Goal: Find specific page/section

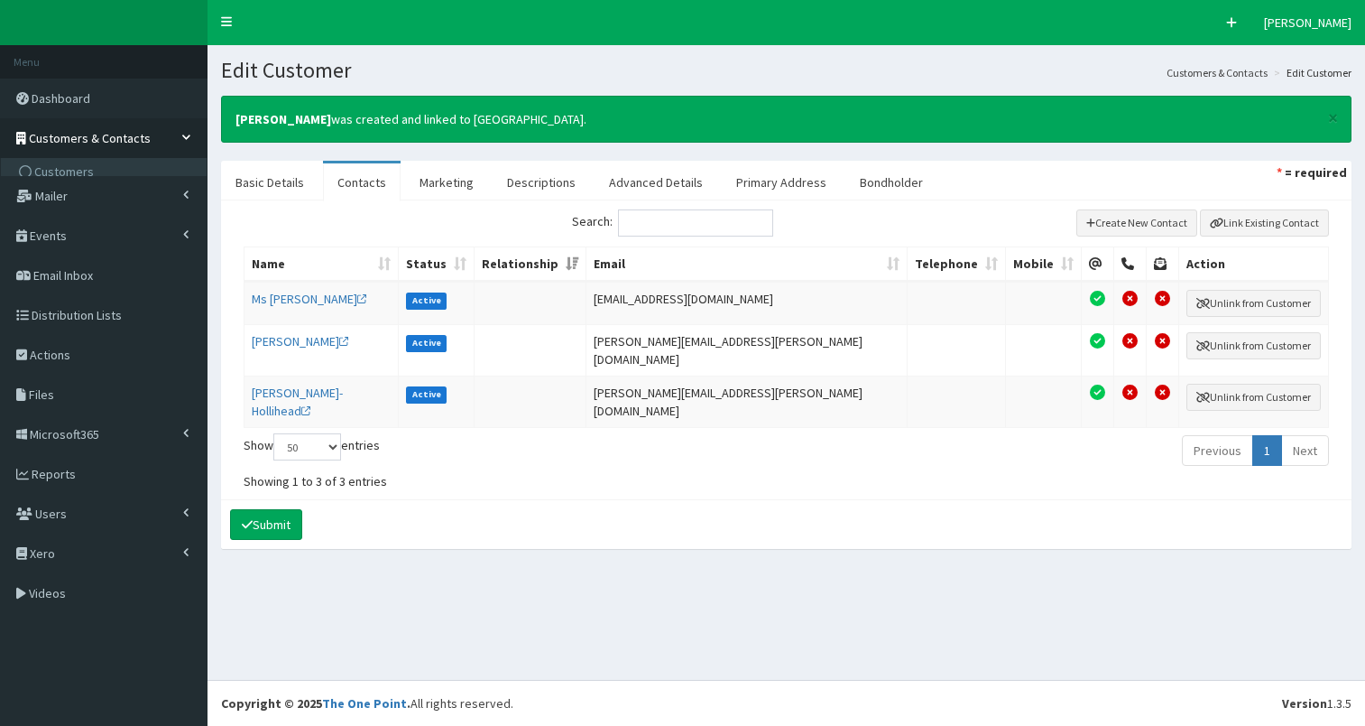
select select "50"
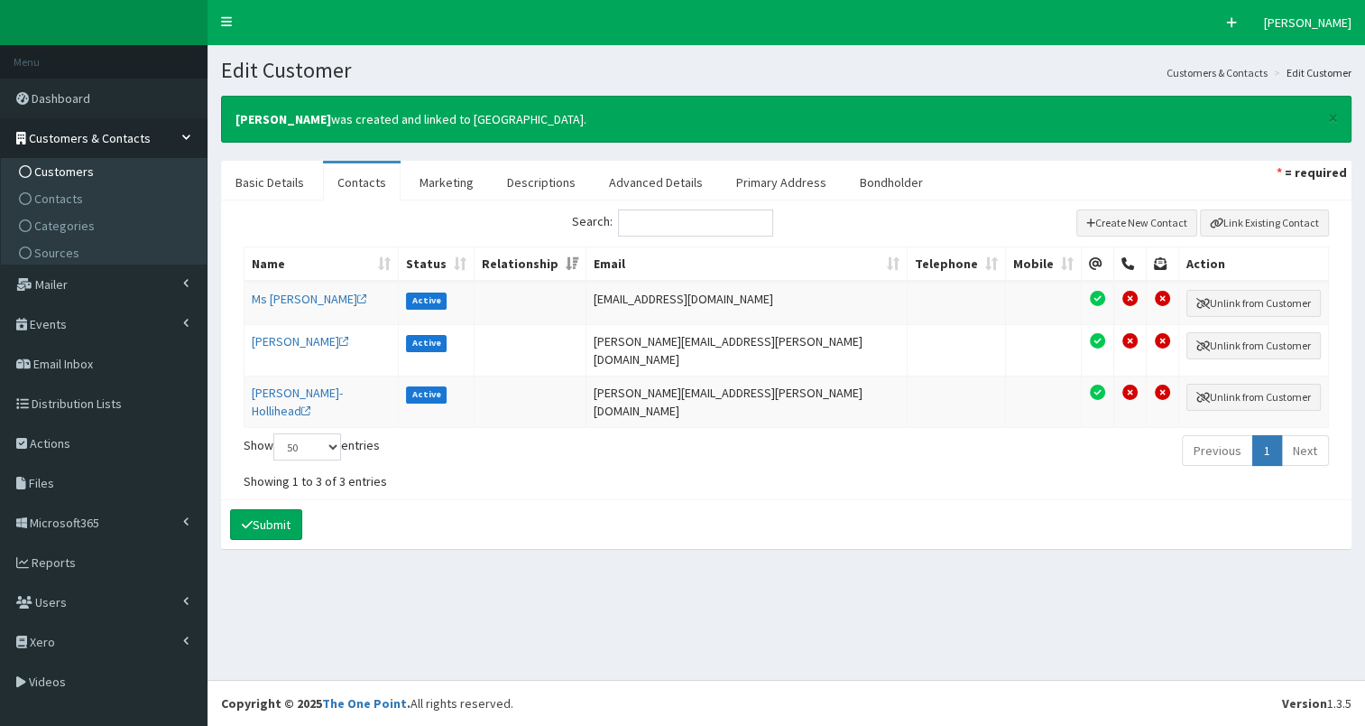
click at [105, 172] on link "Customers" at bounding box center [105, 171] width 201 height 27
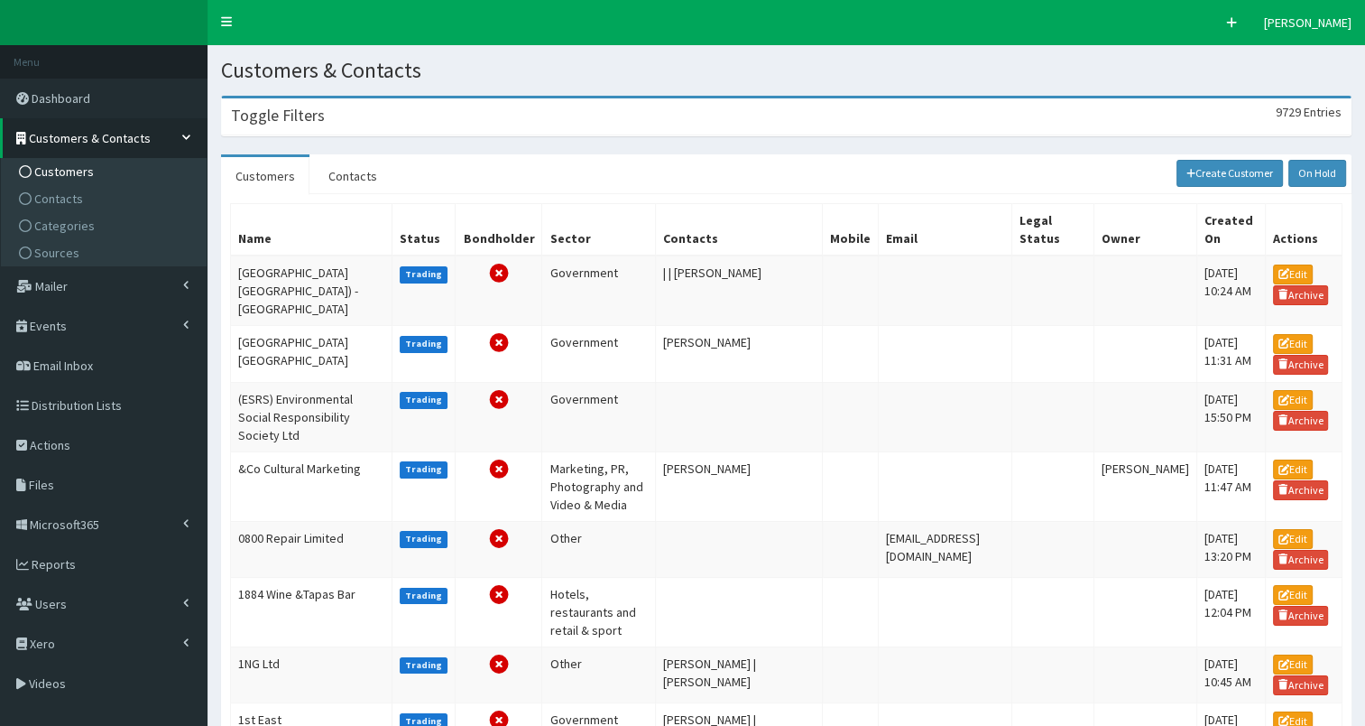
click at [320, 124] on h3 "Toggle Filters" at bounding box center [278, 115] width 94 height 16
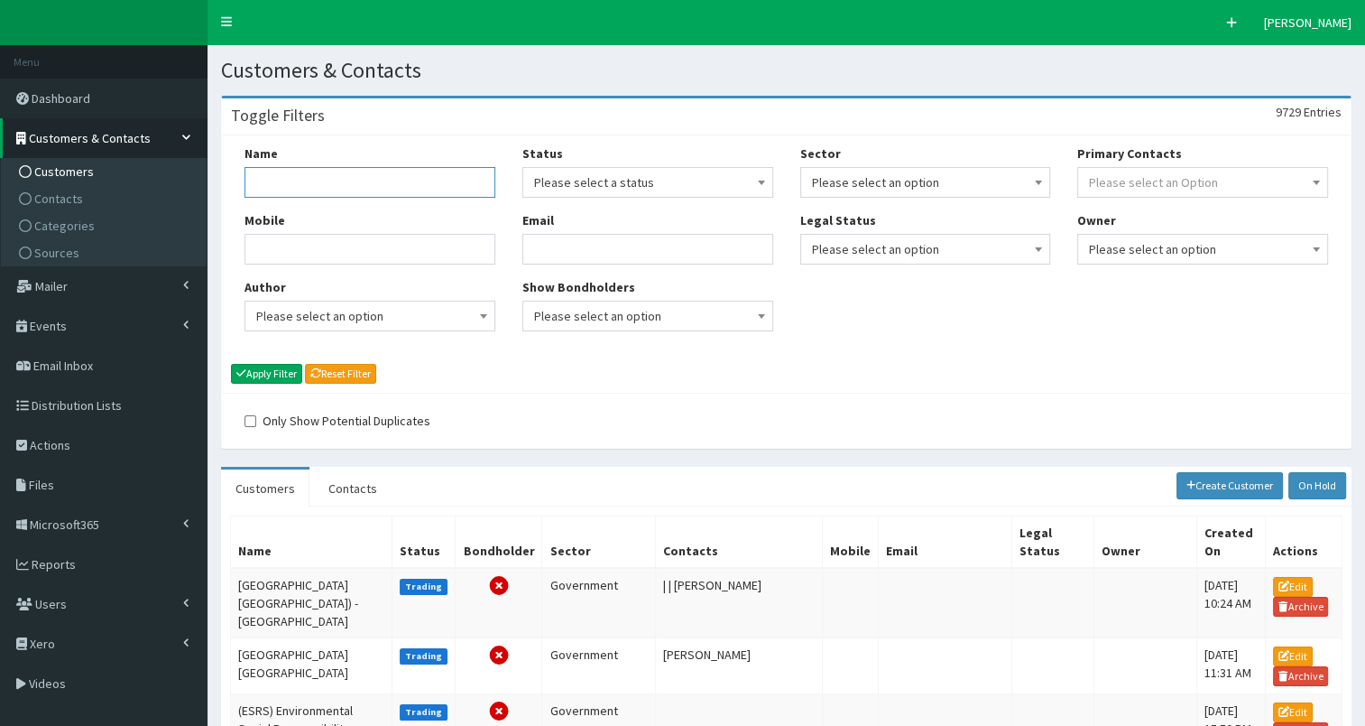
click at [301, 185] on input "Name" at bounding box center [370, 182] width 251 height 31
type input "[PERSON_NAME]"
click at [271, 373] on button "Apply Filter" at bounding box center [266, 374] width 71 height 20
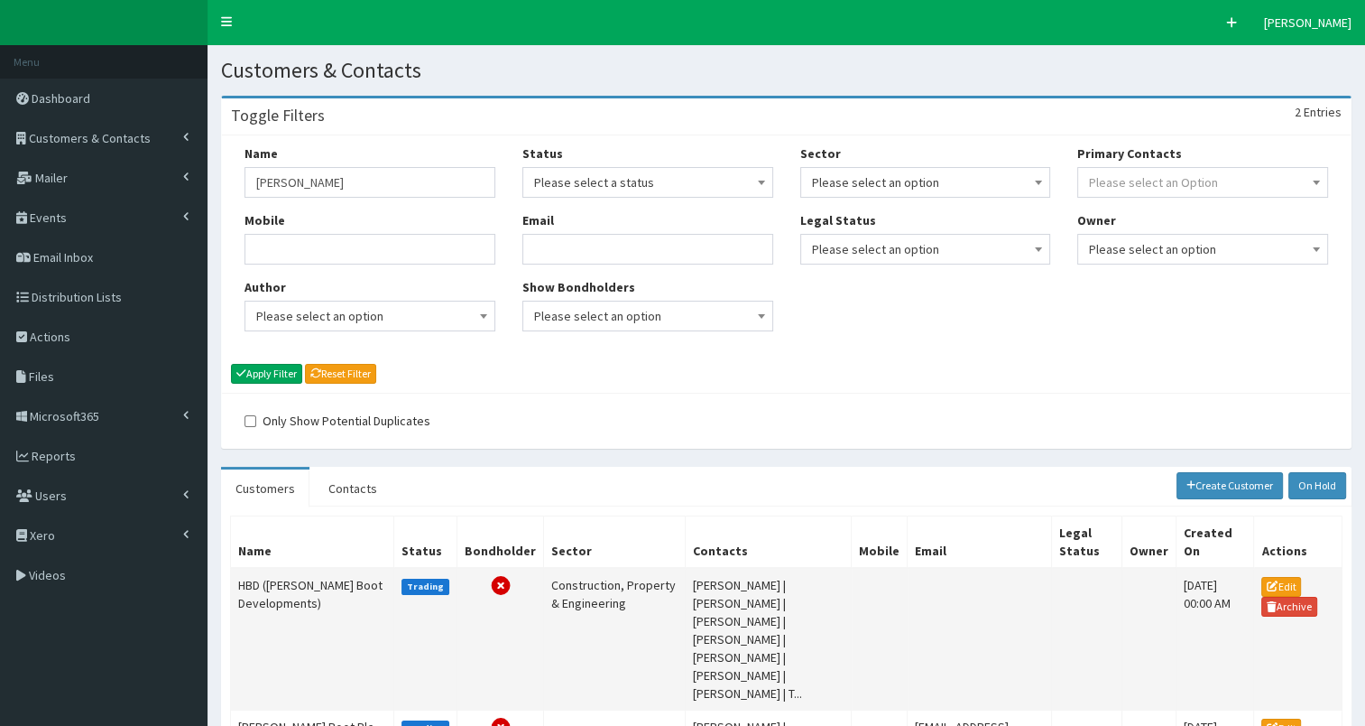
click at [269, 588] on td "HBD ([PERSON_NAME] Boot Developments)" at bounding box center [312, 639] width 163 height 143
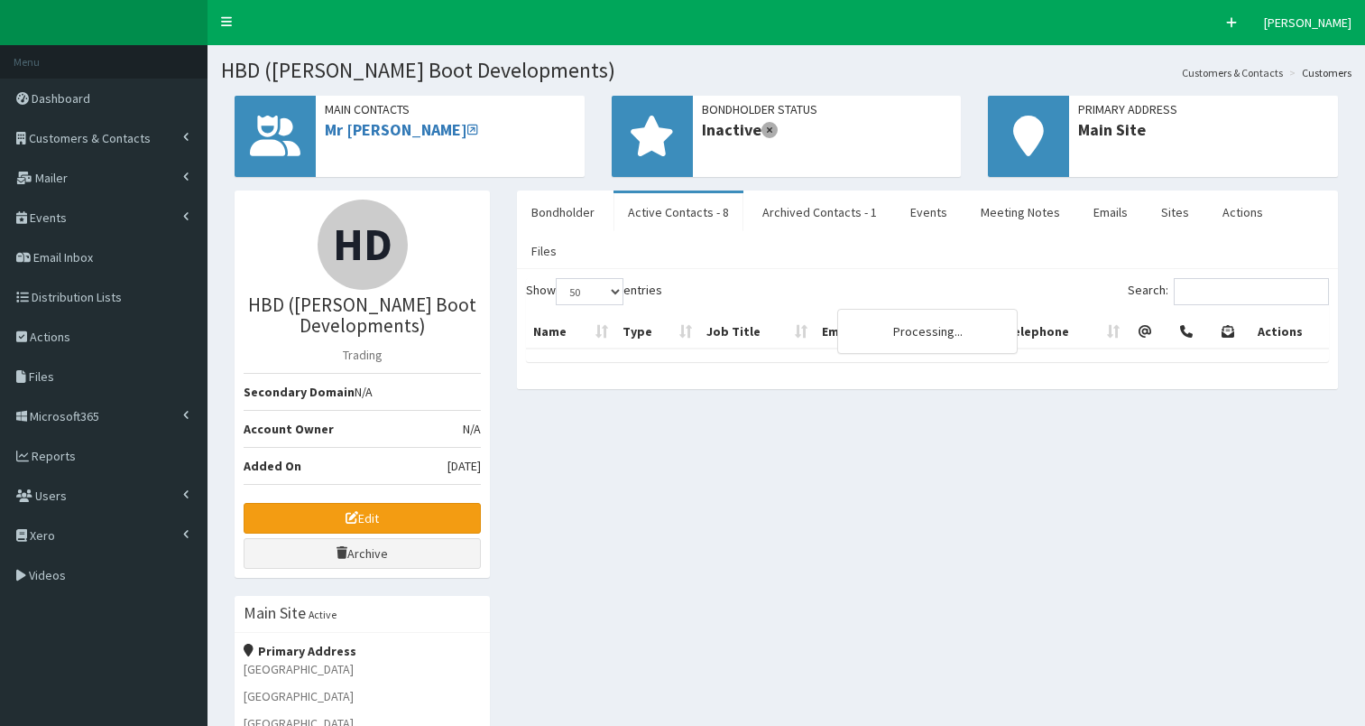
select select "50"
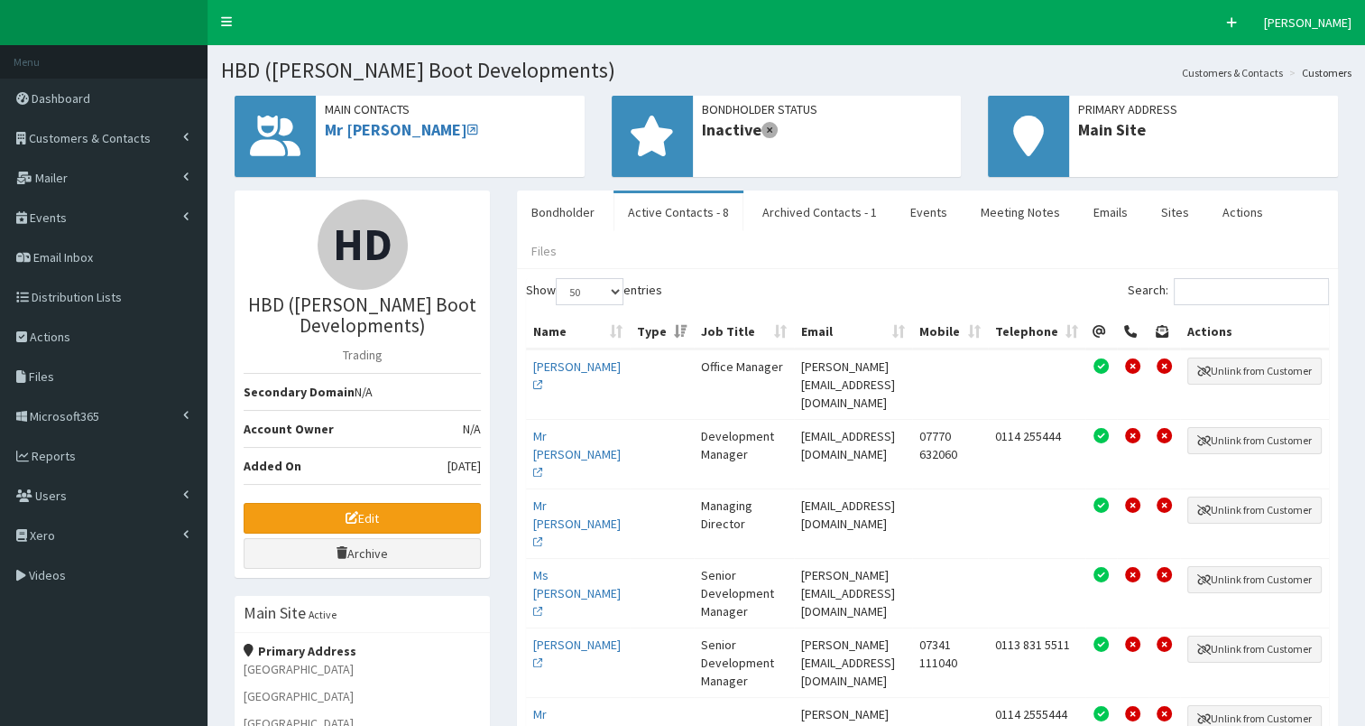
click at [571, 232] on link "Files" at bounding box center [544, 251] width 54 height 38
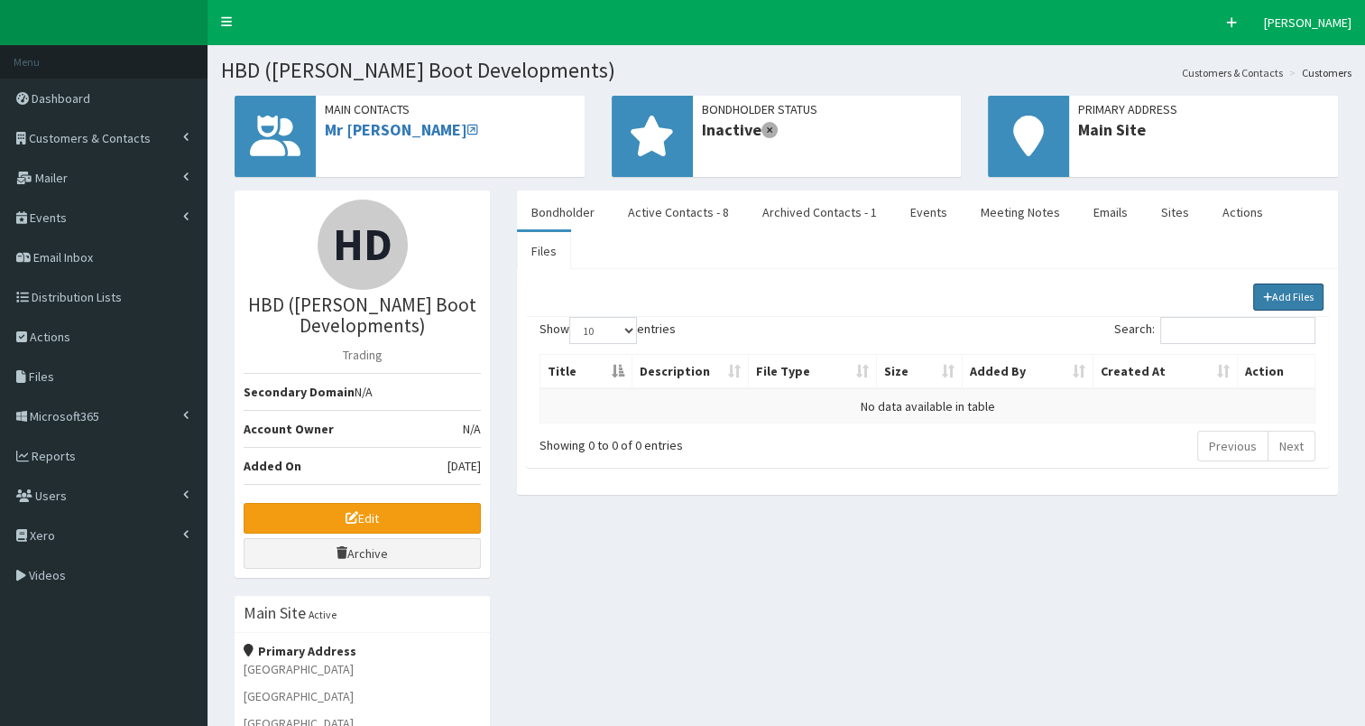
click at [1288, 283] on link "Add Files" at bounding box center [1289, 296] width 71 height 27
